Goal: Book appointment/travel/reservation

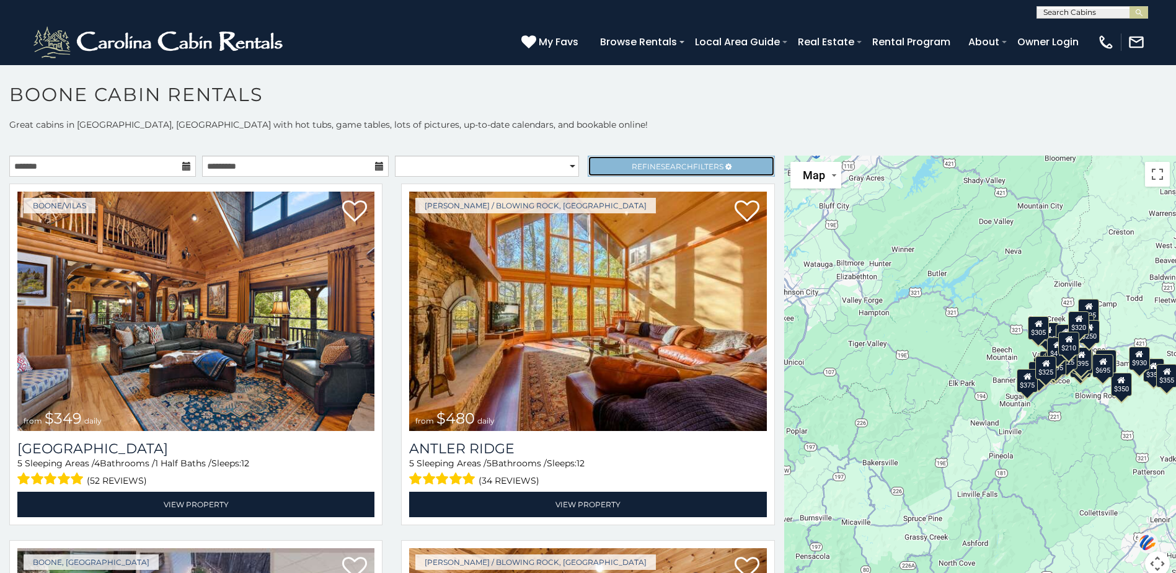
click at [748, 164] on link "Refine Search Filters" at bounding box center [681, 166] width 187 height 21
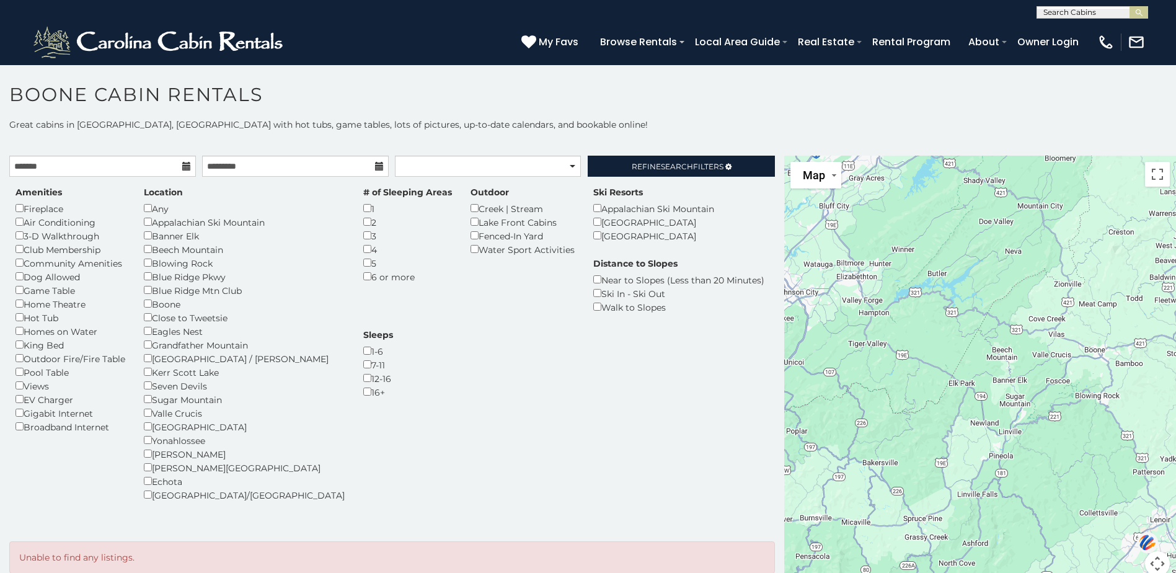
click at [2, 215] on div "**********" at bounding box center [392, 349] width 784 height 386
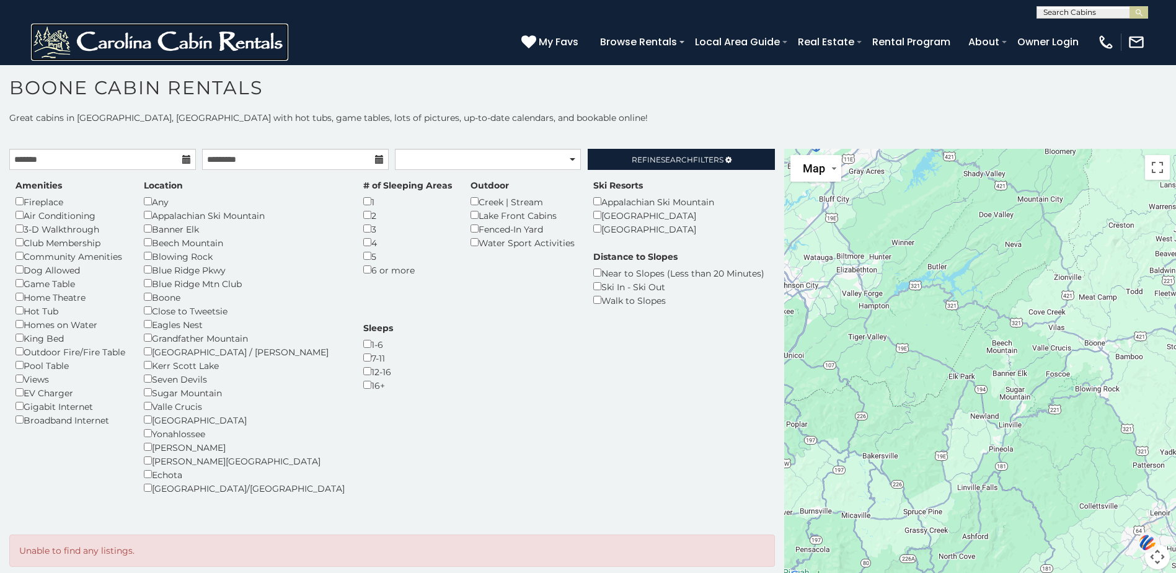
click at [200, 42] on img at bounding box center [159, 42] width 257 height 37
